Goal: Information Seeking & Learning: Check status

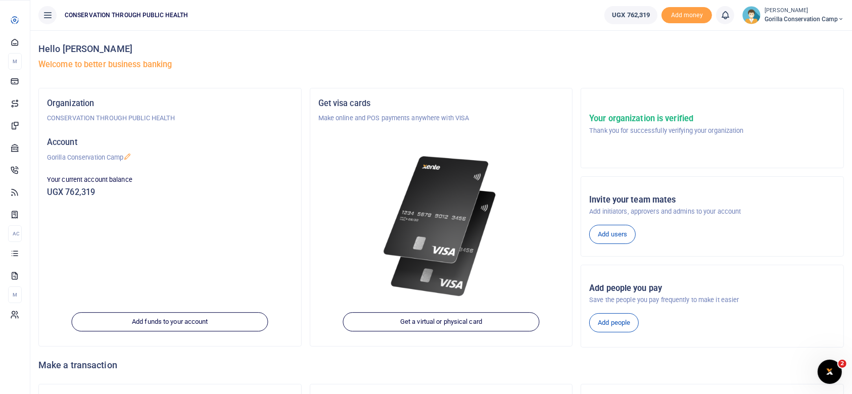
click at [0, 0] on span "Statements" at bounding box center [0, 0] width 0 height 0
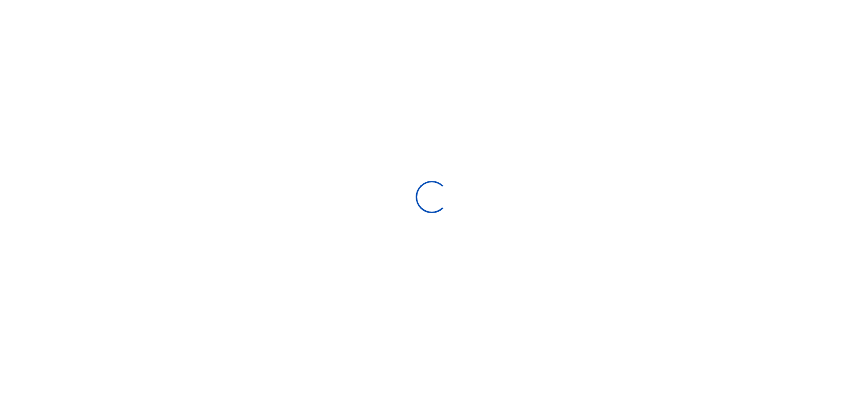
select select "ALL"
type input "[DATE] - [DATE]"
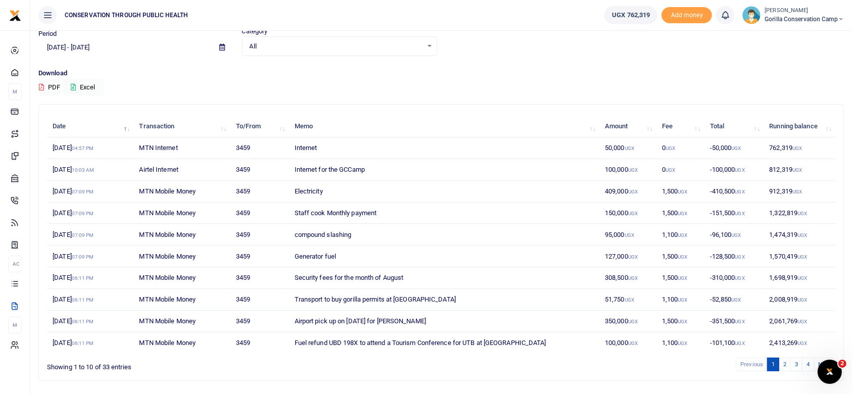
scroll to position [69, 0]
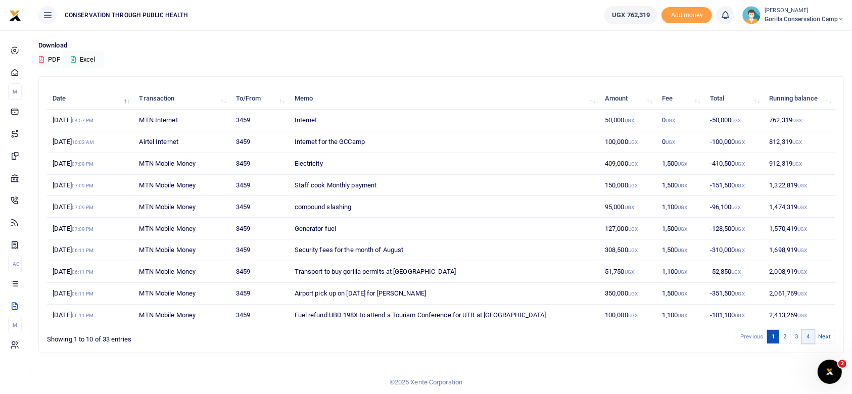
click at [810, 333] on link "4" at bounding box center [808, 337] width 12 height 14
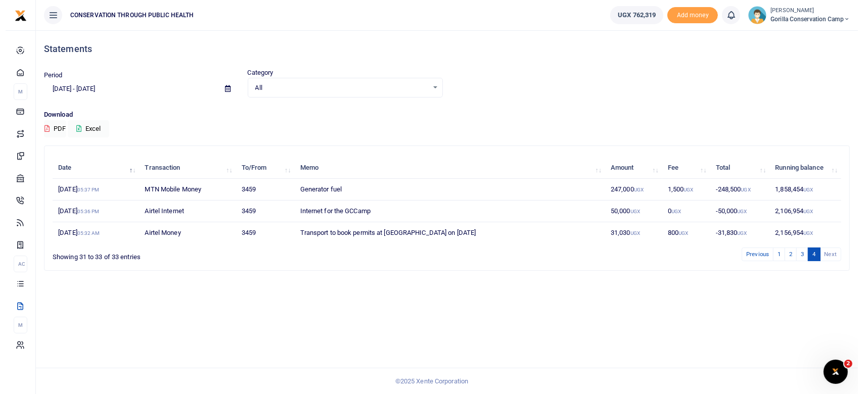
scroll to position [0, 0]
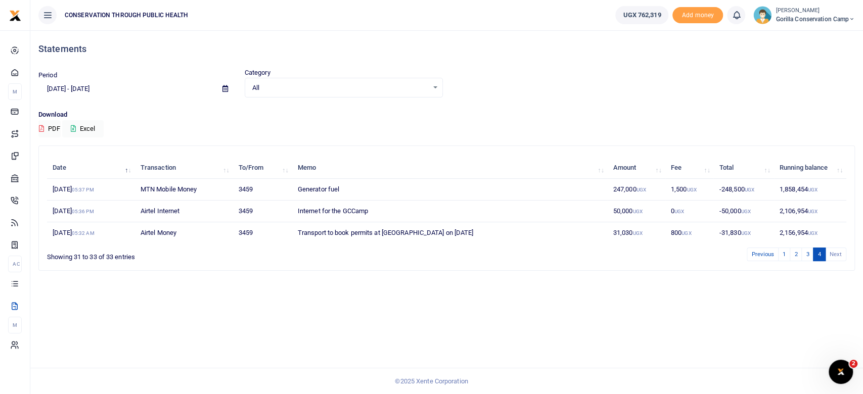
click at [434, 87] on div "All Select an option..." at bounding box center [343, 87] width 197 height 11
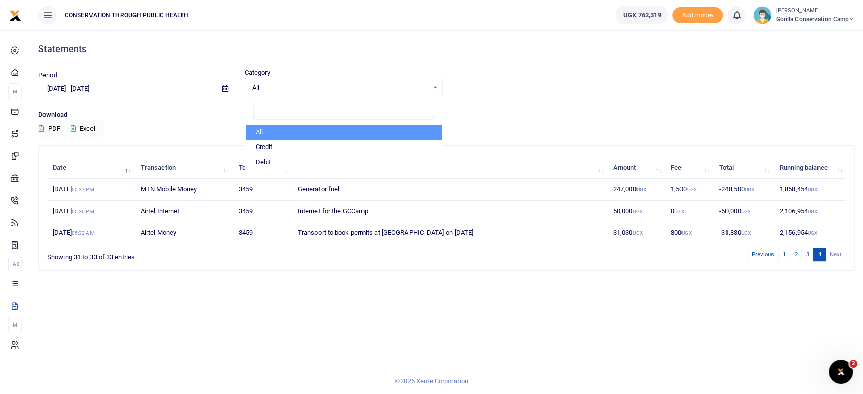
click at [316, 127] on li "All" at bounding box center [344, 132] width 196 height 15
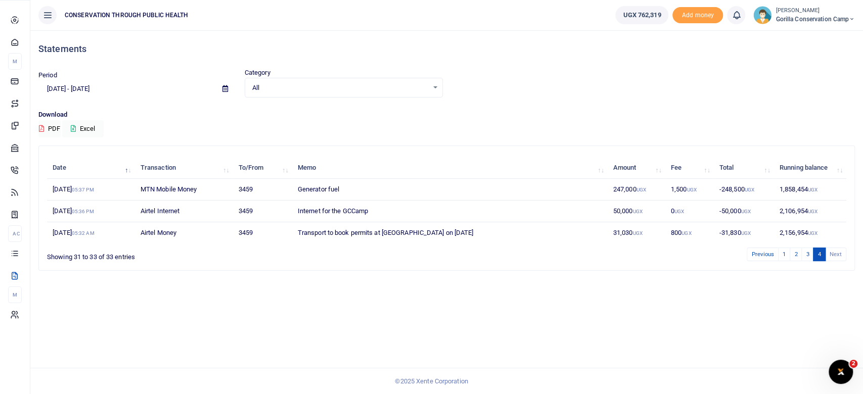
click at [0, 0] on span "Transactions" at bounding box center [0, 0] width 0 height 0
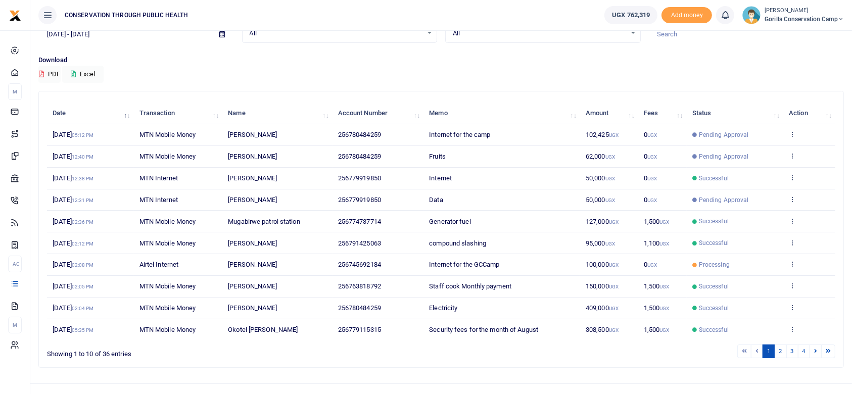
scroll to position [69, 0]
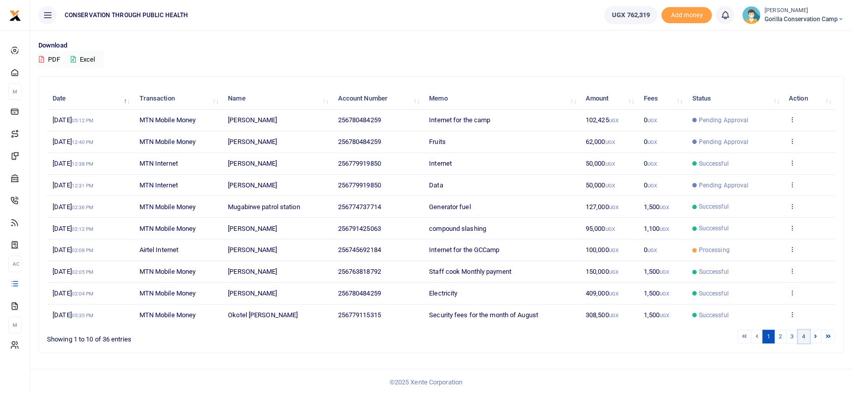
click at [802, 336] on link "4" at bounding box center [804, 337] width 12 height 14
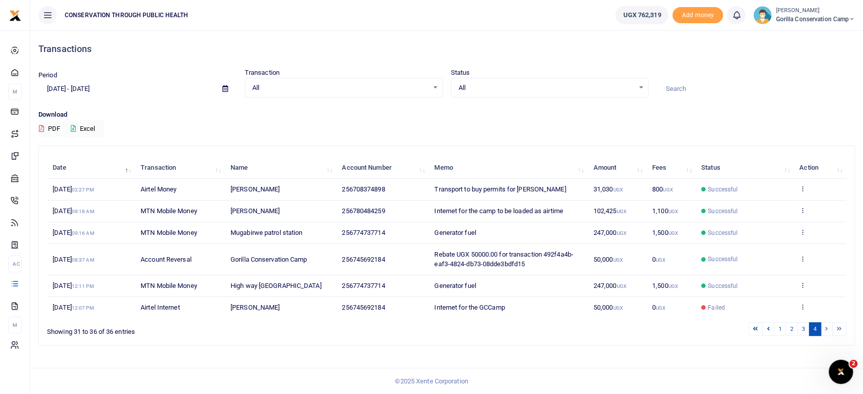
scroll to position [0, 0]
click at [803, 328] on link "3" at bounding box center [803, 329] width 12 height 14
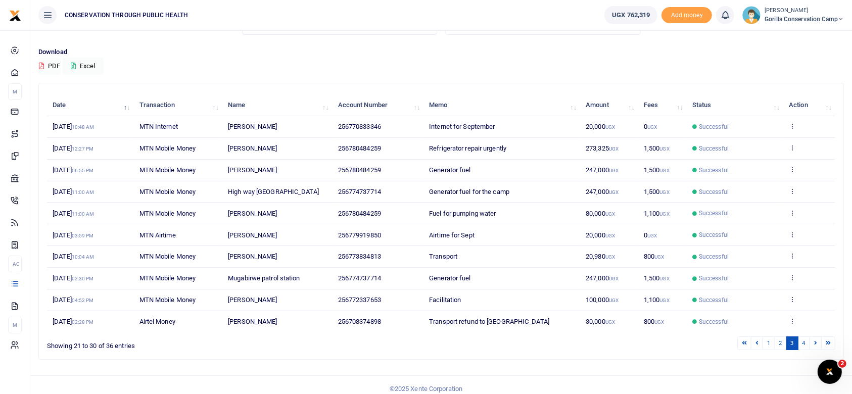
scroll to position [69, 0]
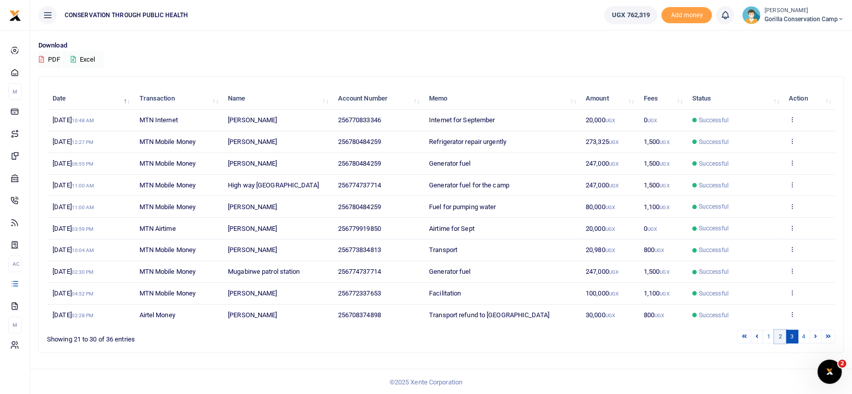
click at [780, 337] on link "2" at bounding box center [780, 337] width 12 height 14
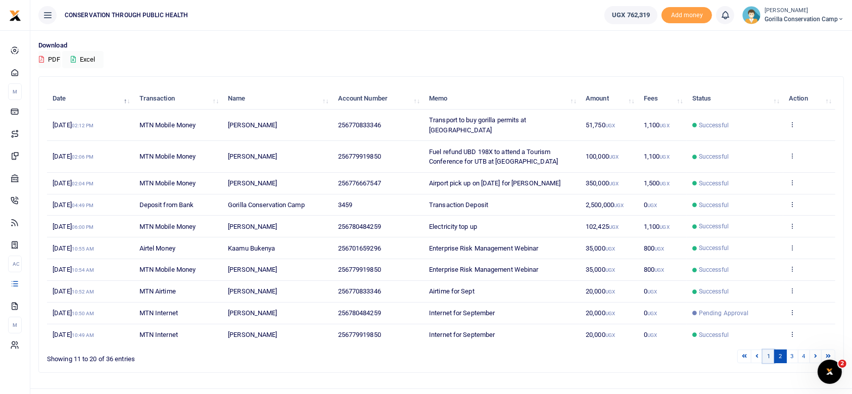
click at [769, 350] on link "1" at bounding box center [769, 357] width 12 height 14
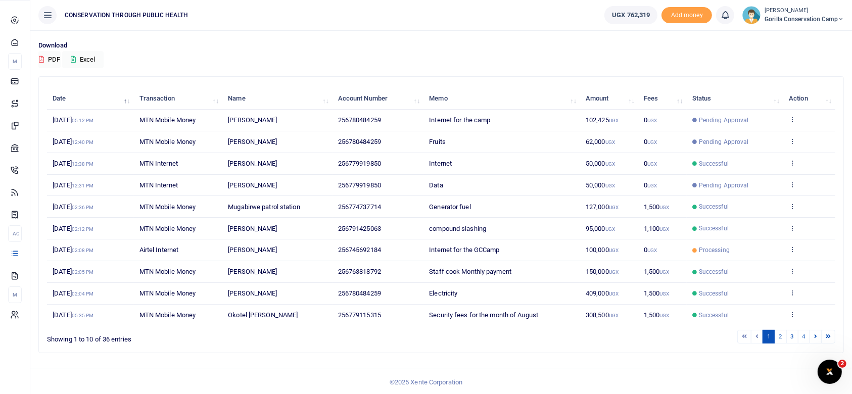
click at [0, 0] on span "Statements" at bounding box center [0, 0] width 0 height 0
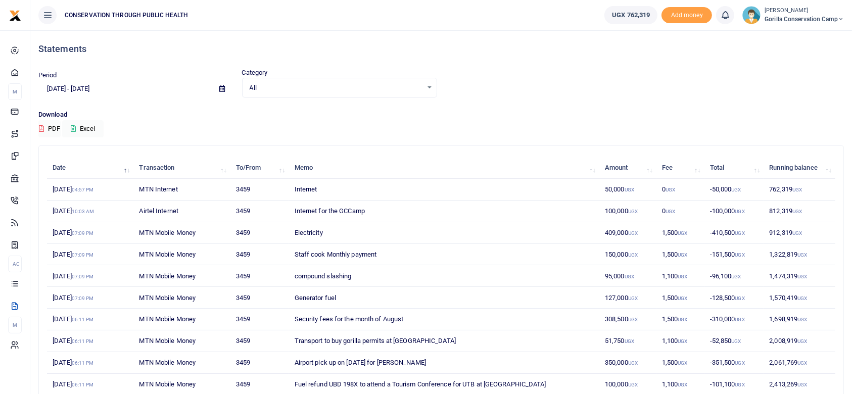
scroll to position [69, 0]
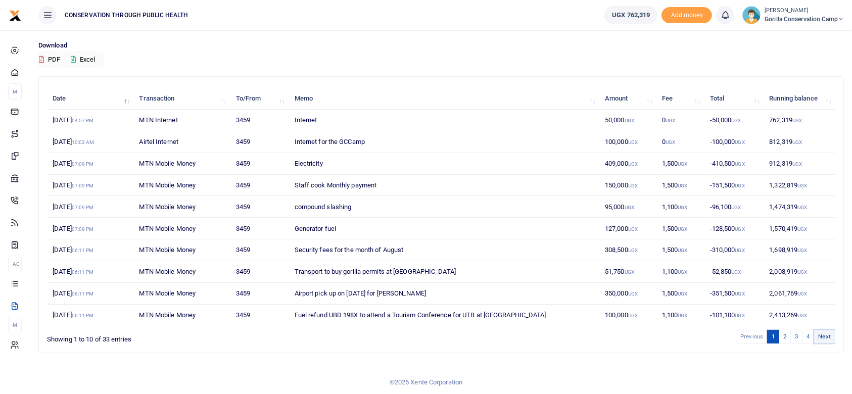
click at [826, 333] on link "Next" at bounding box center [824, 337] width 21 height 14
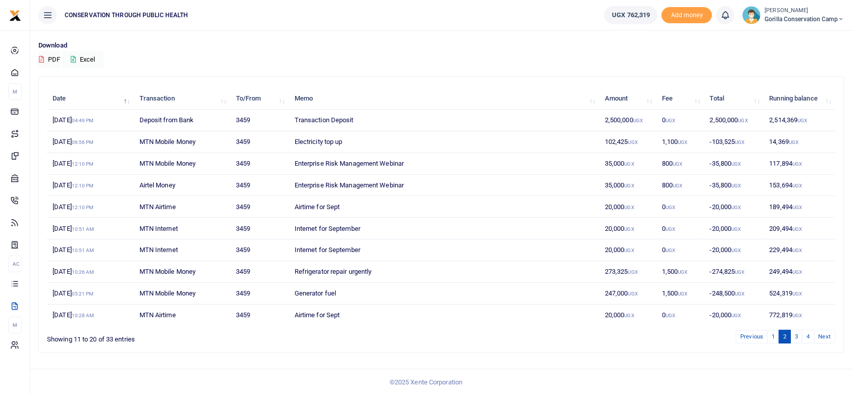
click at [824, 336] on link "Next" at bounding box center [824, 337] width 21 height 14
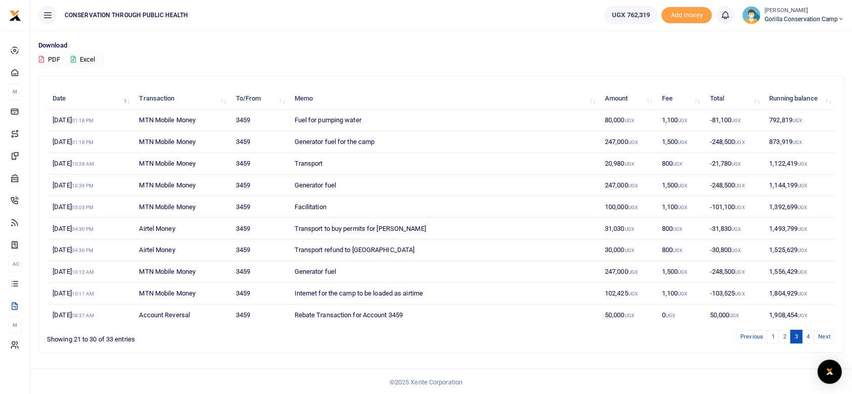
click at [825, 330] on link "Next" at bounding box center [824, 337] width 21 height 14
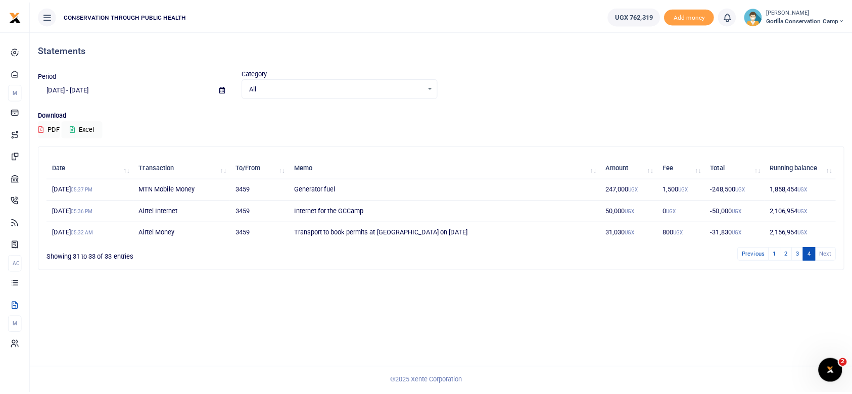
scroll to position [0, 0]
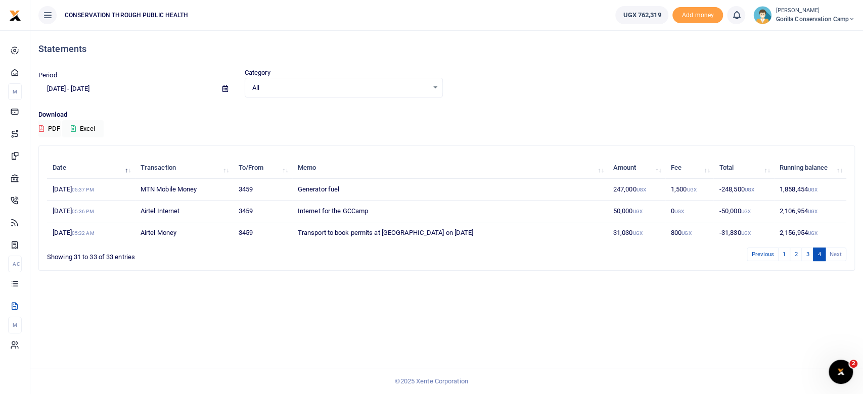
click at [437, 87] on div "All Select an option..." at bounding box center [343, 87] width 197 height 11
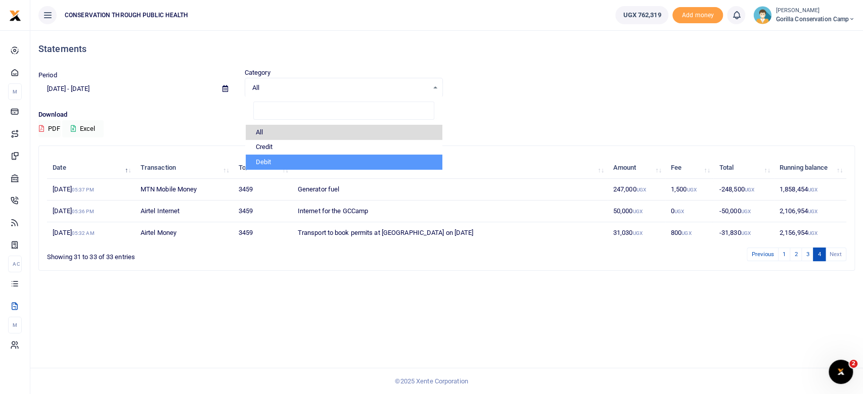
click at [275, 158] on li "Debit" at bounding box center [344, 162] width 196 height 15
select select "debit"
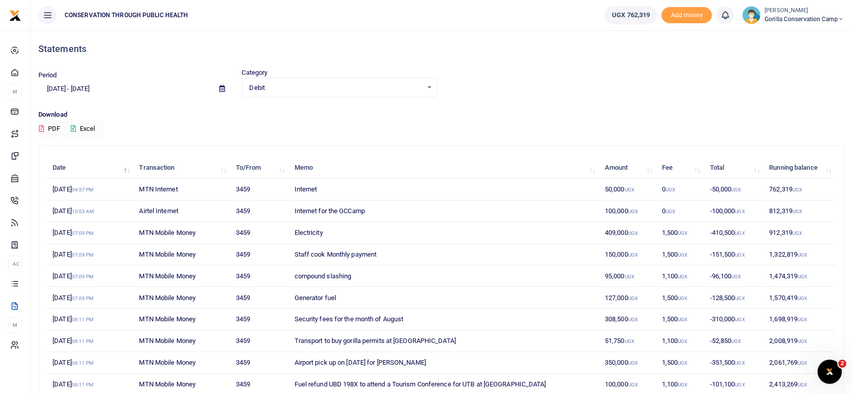
scroll to position [69, 0]
